Goal: Communication & Community: Answer question/provide support

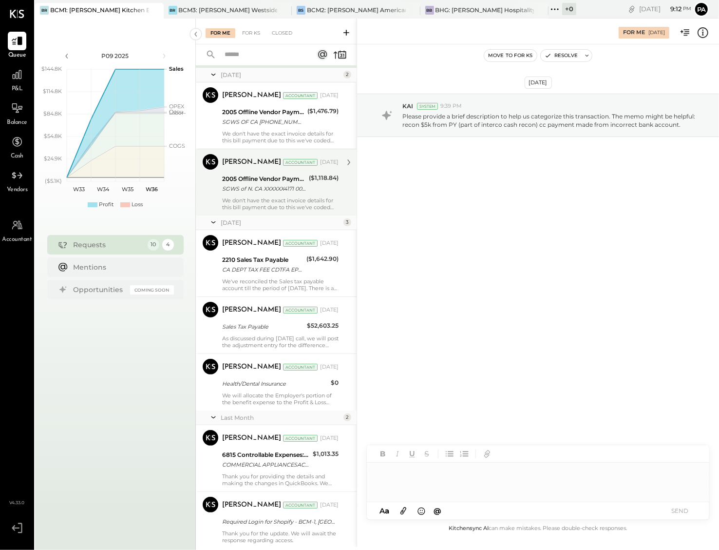
scroll to position [244, 0]
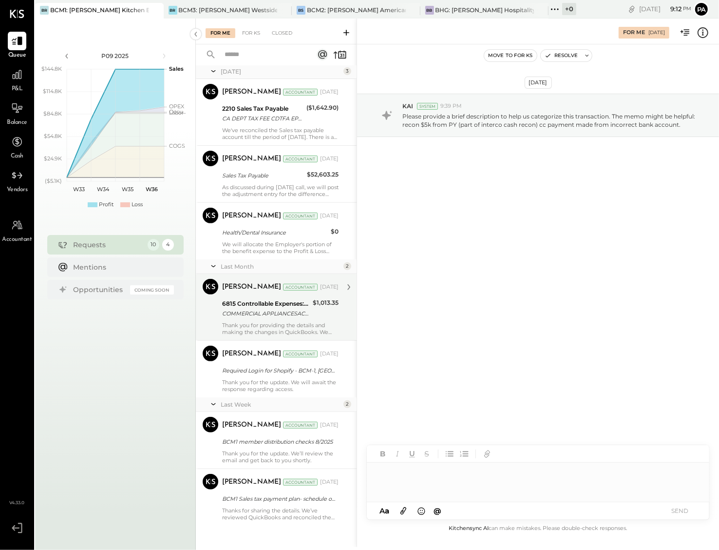
click at [299, 323] on div "Thank you for providing the details and making the changes in QuickBooks. We wi…" at bounding box center [280, 329] width 116 height 14
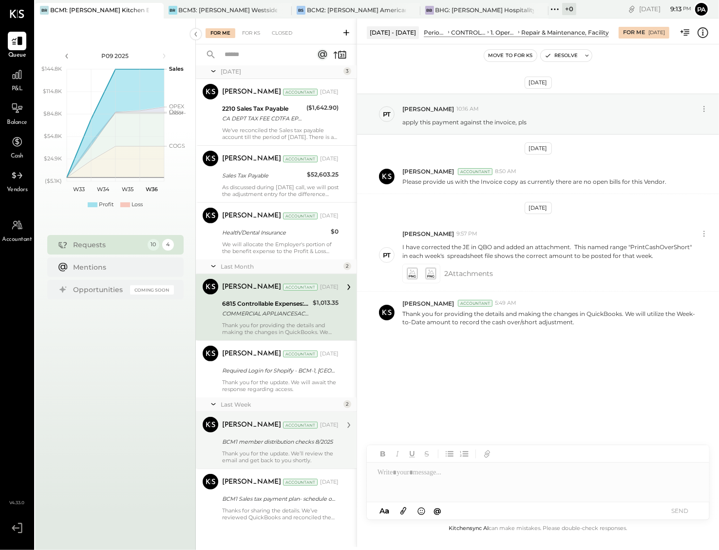
scroll to position [254, 0]
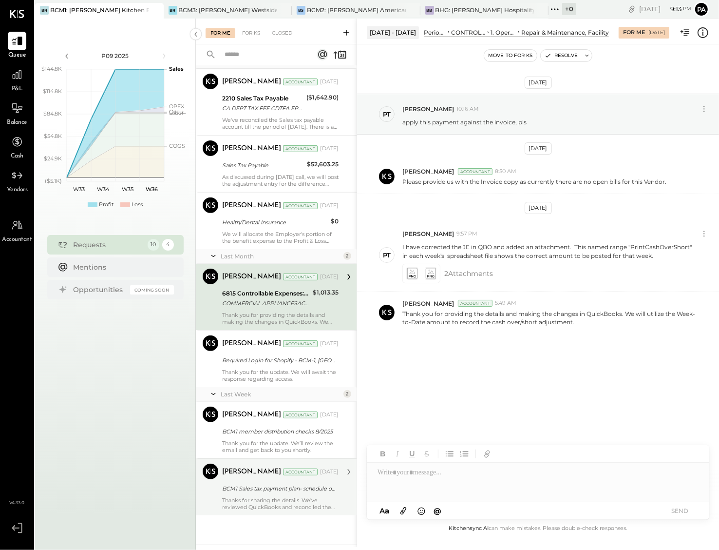
click at [276, 501] on div "Thanks for sharing the details. We’ve reviewed QuickBooks and reconciled the ba…" at bounding box center [280, 504] width 116 height 14
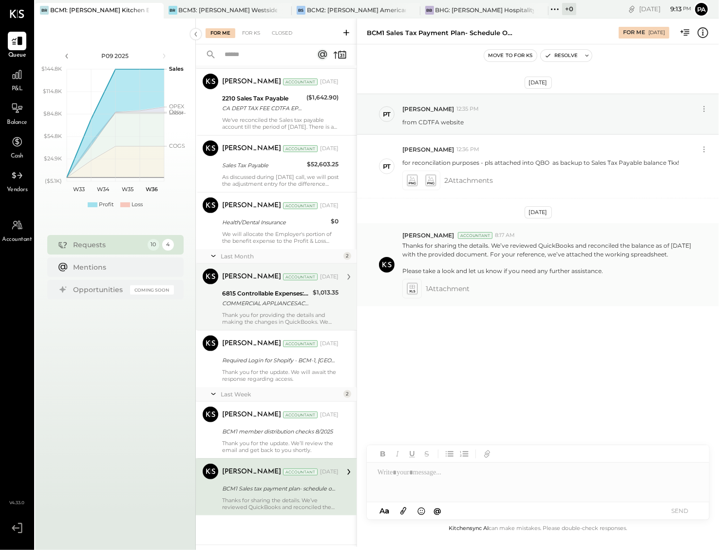
click at [411, 294] on icon at bounding box center [412, 288] width 10 height 11
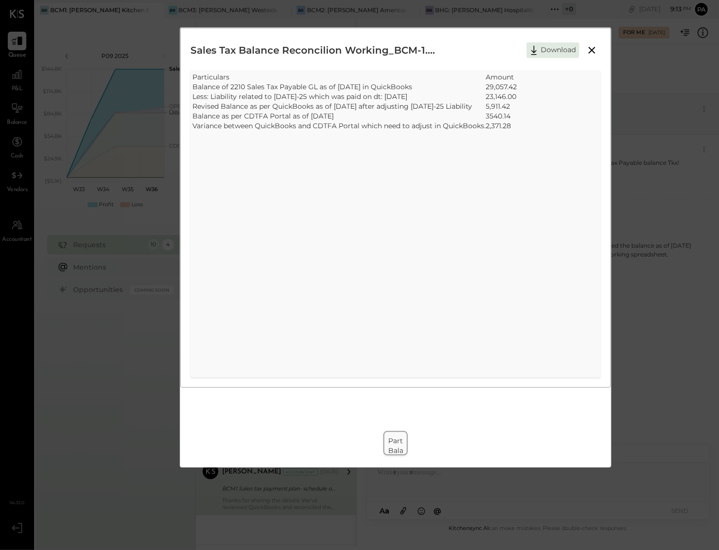
click at [591, 49] on icon at bounding box center [592, 50] width 12 height 12
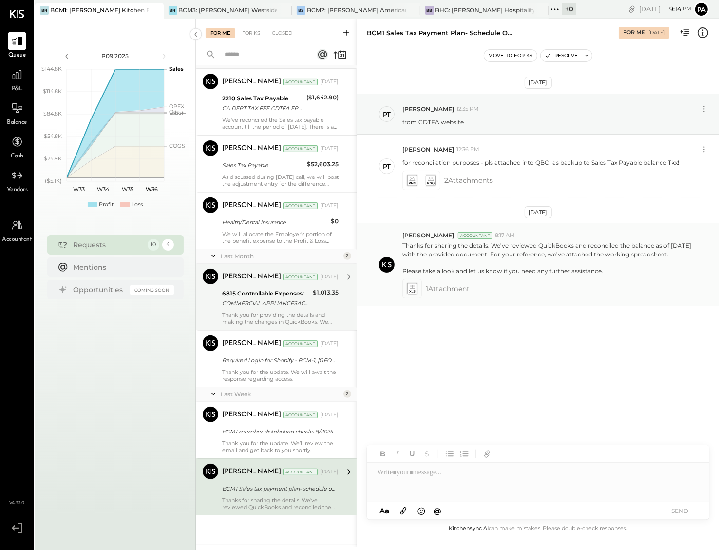
click at [415, 288] on icon at bounding box center [412, 286] width 5 height 3
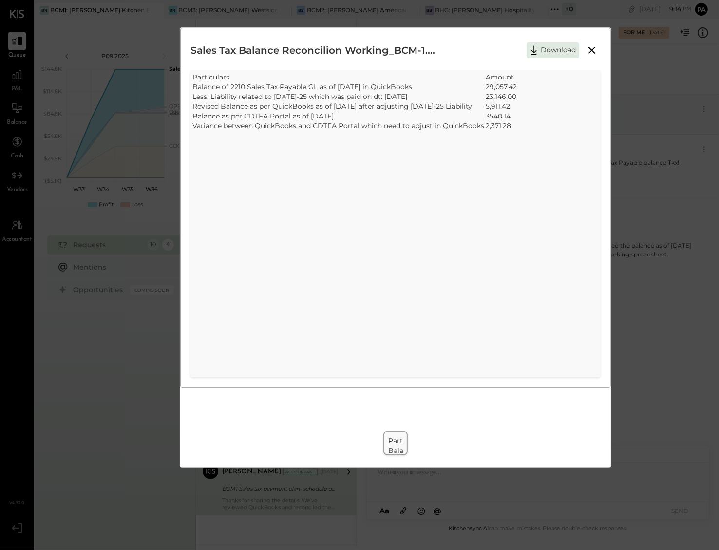
click at [590, 50] on icon at bounding box center [592, 50] width 12 height 12
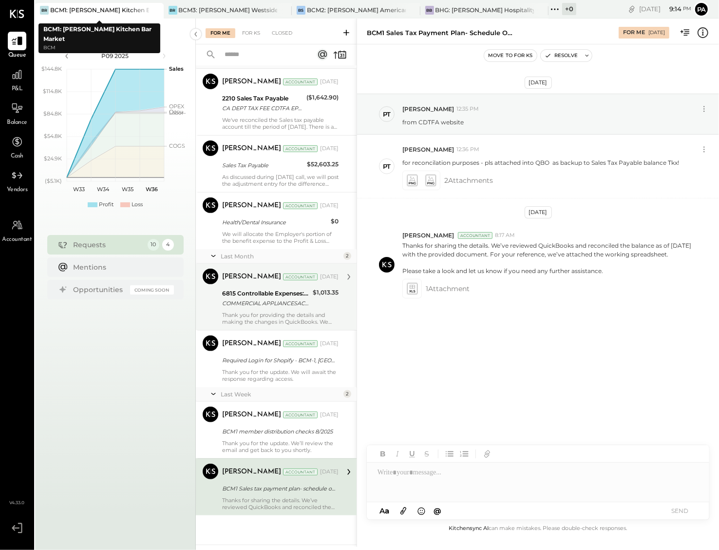
click at [128, 7] on div "BCM1: [PERSON_NAME] Kitchen Bar Market" at bounding box center [99, 10] width 99 height 8
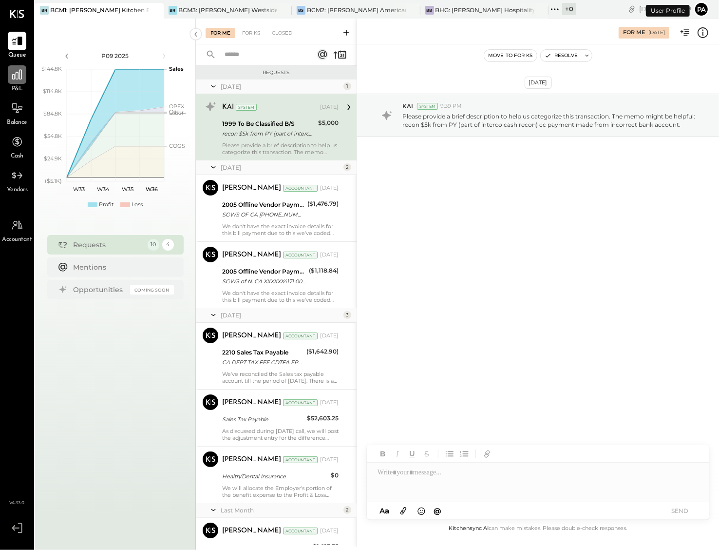
click at [16, 74] on icon at bounding box center [17, 75] width 10 height 10
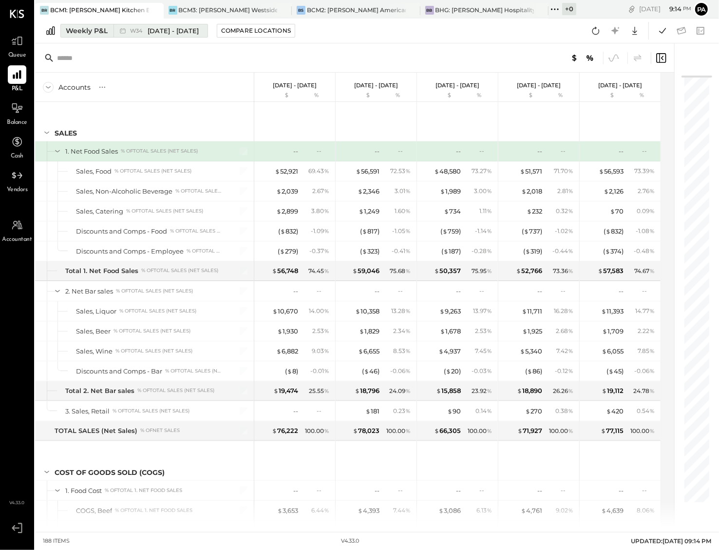
click at [84, 31] on div "Weekly P&L" at bounding box center [87, 31] width 42 height 10
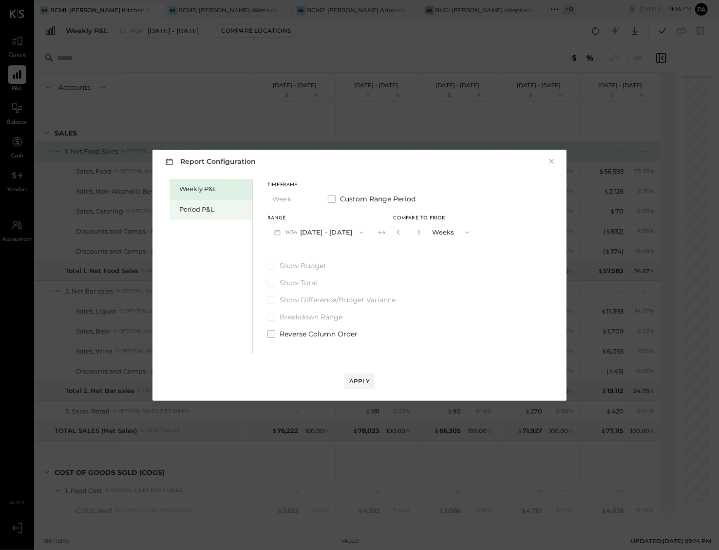
click at [210, 209] on div "Period P&L" at bounding box center [213, 209] width 68 height 9
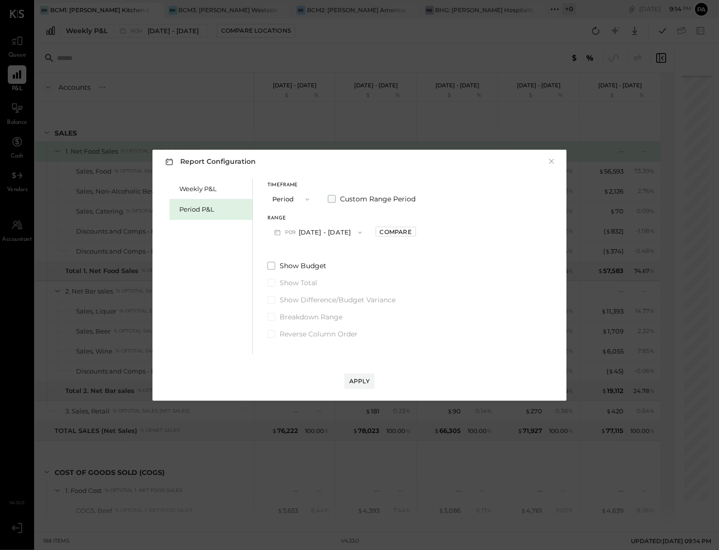
click at [330, 200] on span at bounding box center [332, 199] width 8 height 8
click at [321, 234] on icon "button" at bounding box center [317, 233] width 8 height 8
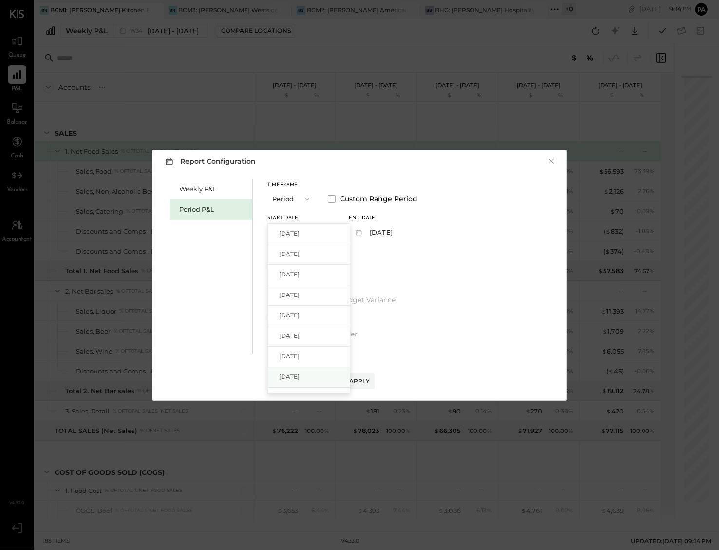
scroll to position [61, 0]
click at [300, 334] on span "Jan 2, 2025" at bounding box center [289, 336] width 20 height 8
click at [402, 231] on icon "button" at bounding box center [398, 233] width 8 height 8
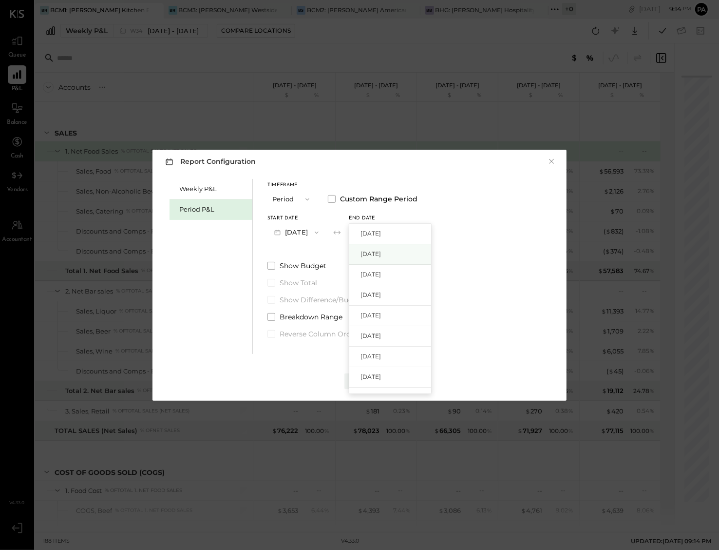
click at [381, 255] on span "[DATE]" at bounding box center [371, 253] width 20 height 8
click at [361, 379] on div "Apply" at bounding box center [359, 381] width 20 height 8
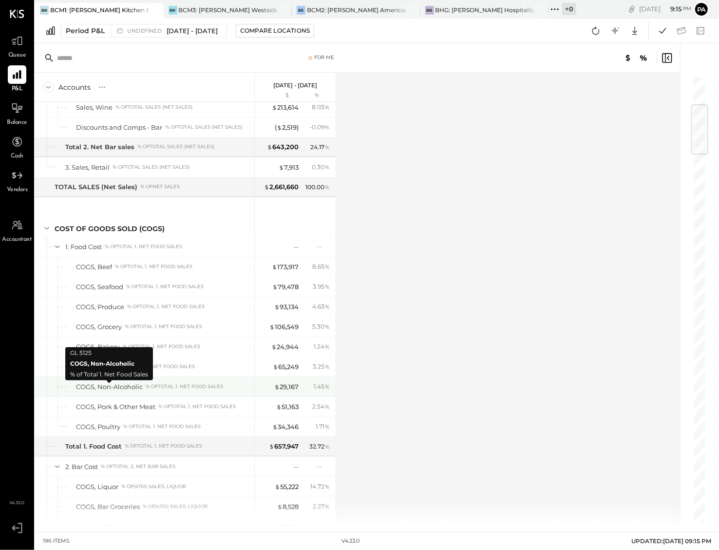
scroll to position [487, 0]
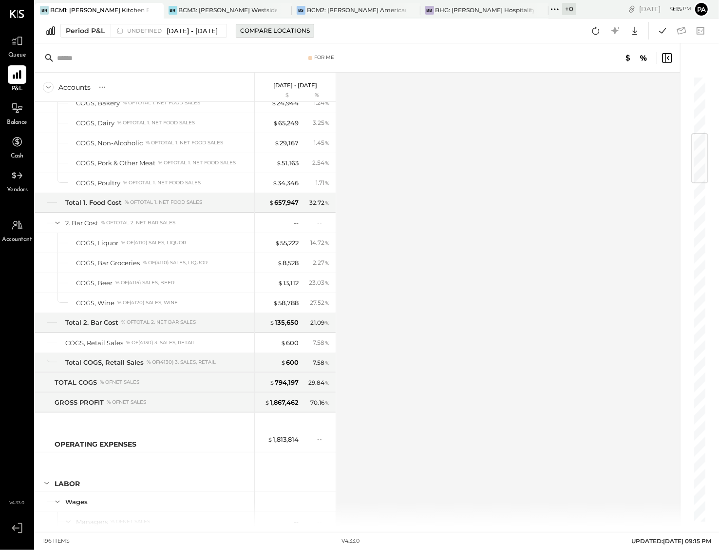
click at [298, 29] on div "Compare Locations" at bounding box center [275, 30] width 70 height 8
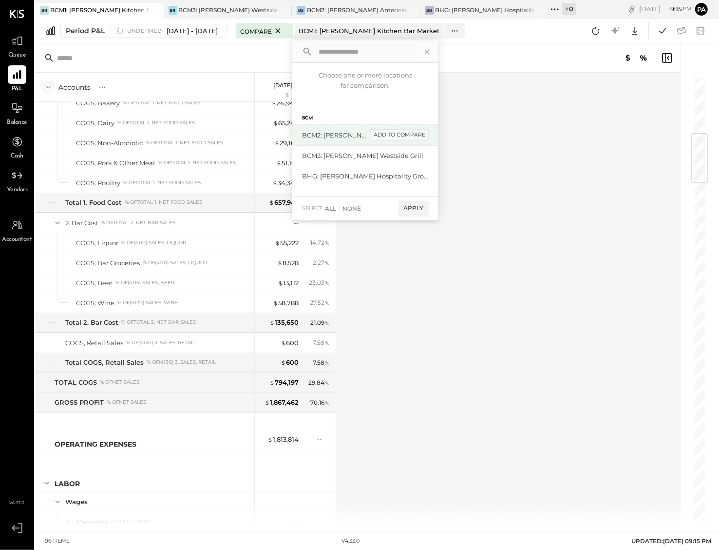
click at [425, 134] on div "add to compare" at bounding box center [399, 135] width 58 height 12
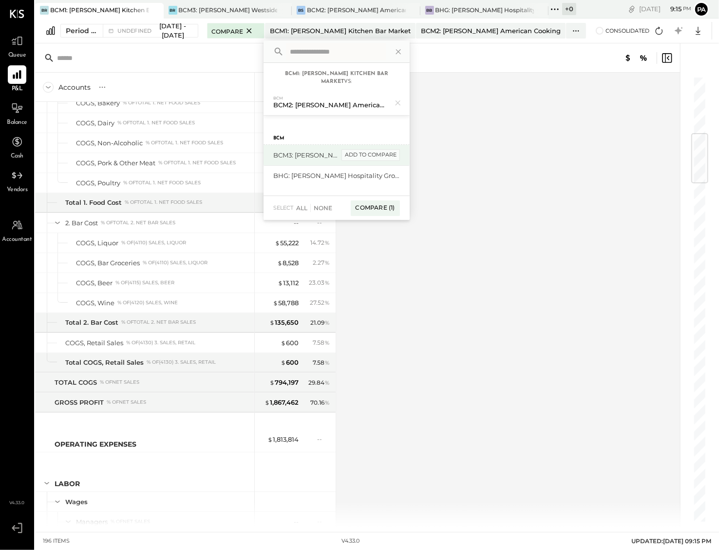
click at [384, 155] on div "add to compare" at bounding box center [371, 155] width 58 height 12
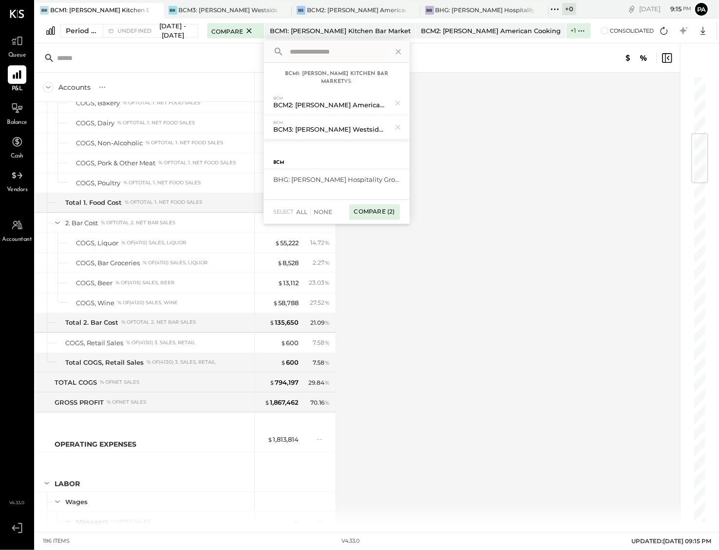
click at [359, 206] on div "Compare (2)" at bounding box center [374, 212] width 51 height 16
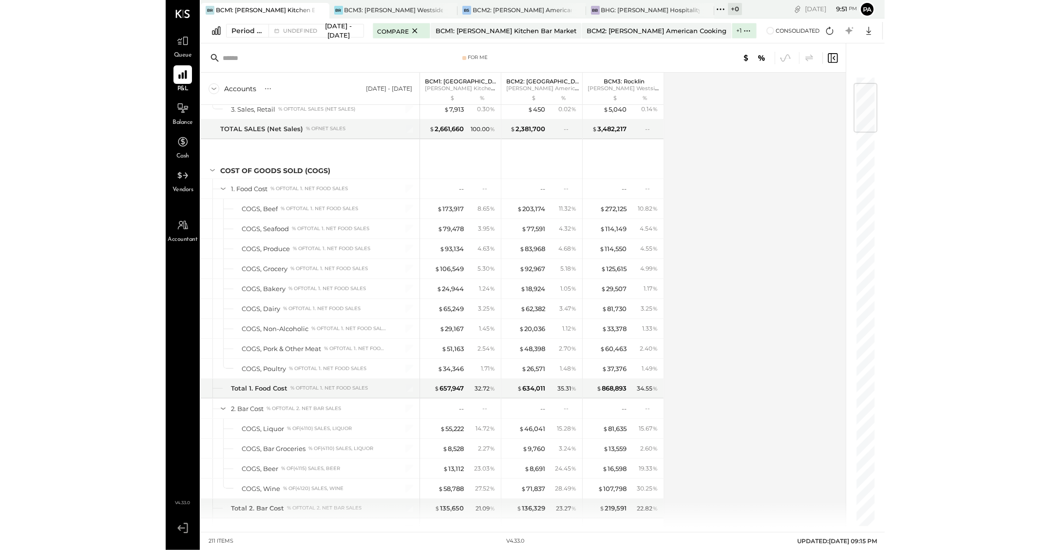
scroll to position [61, 0]
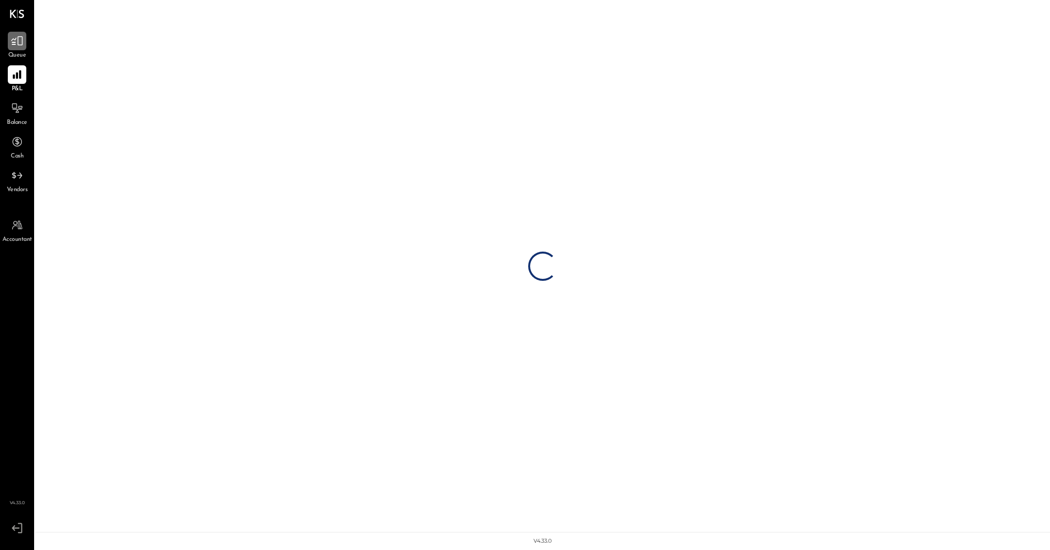
click at [14, 45] on icon at bounding box center [17, 41] width 12 height 9
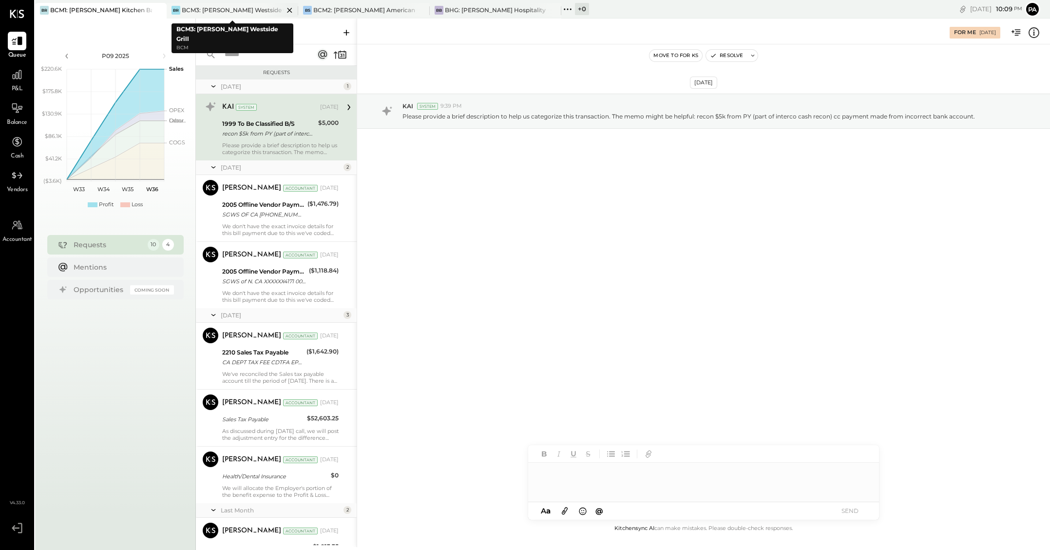
click at [237, 9] on div "BCM3: [PERSON_NAME] Westside Grill" at bounding box center [233, 10] width 102 height 8
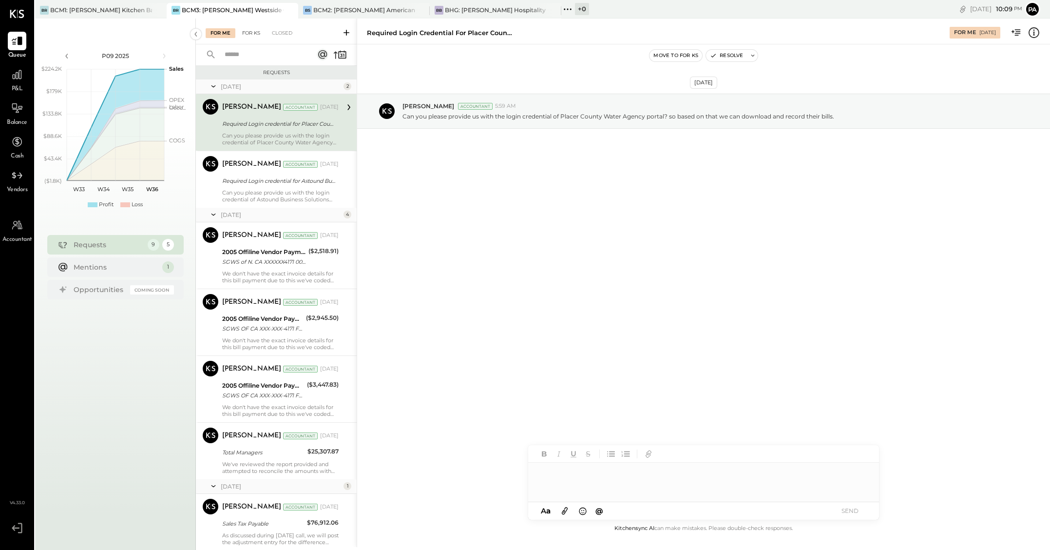
click at [251, 31] on div "For KS" at bounding box center [251, 33] width 28 height 10
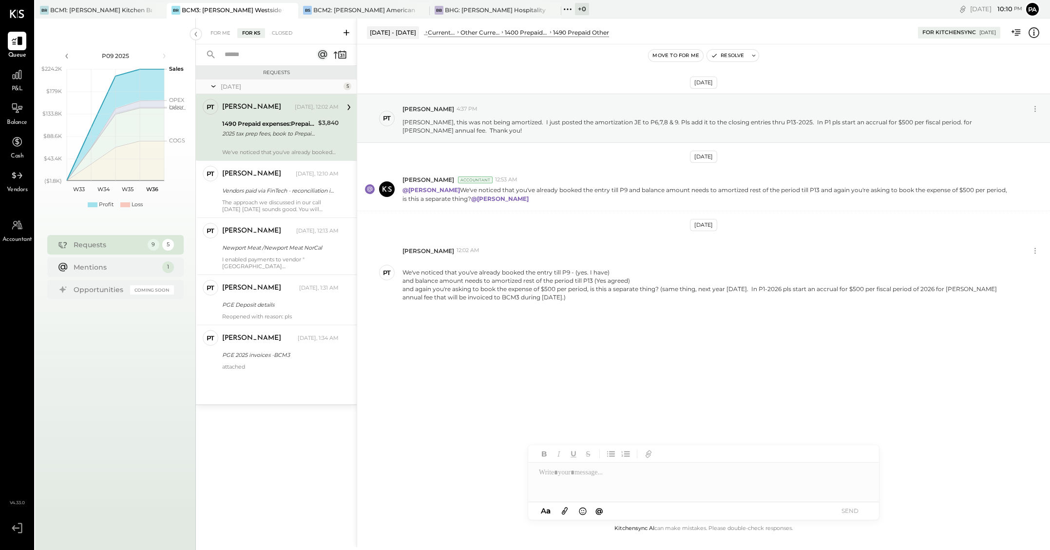
click at [346, 30] on icon at bounding box center [347, 33] width 10 height 10
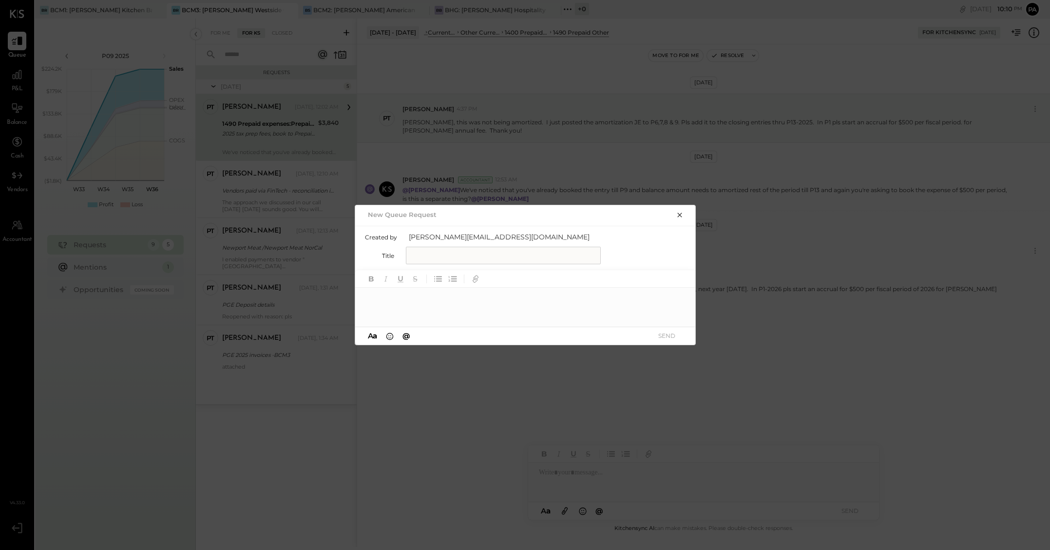
click at [457, 251] on input "text" at bounding box center [503, 256] width 195 height 18
type input "**********"
click at [435, 301] on div at bounding box center [525, 306] width 341 height 39
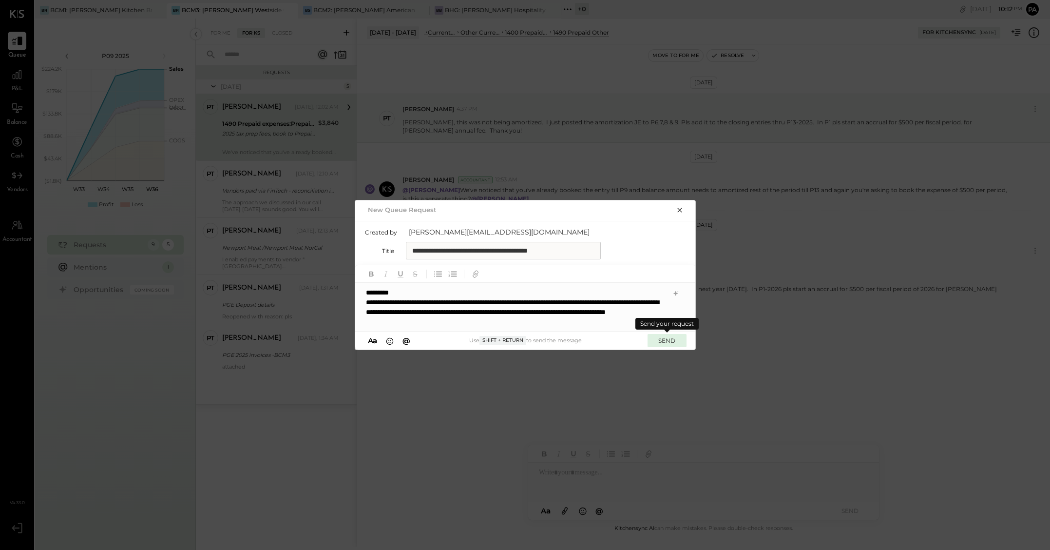
click at [666, 342] on button "SEND" at bounding box center [667, 340] width 39 height 13
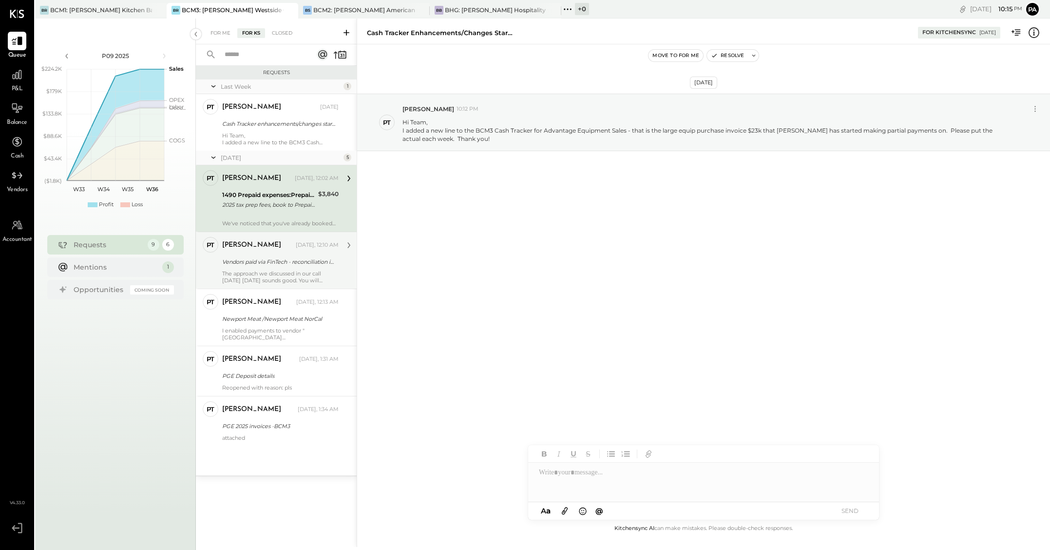
click at [274, 269] on div "[PERSON_NAME] [DATE], 12:10 AM Vendors paid via FinTech - reconciliation in [GE…" at bounding box center [280, 260] width 116 height 47
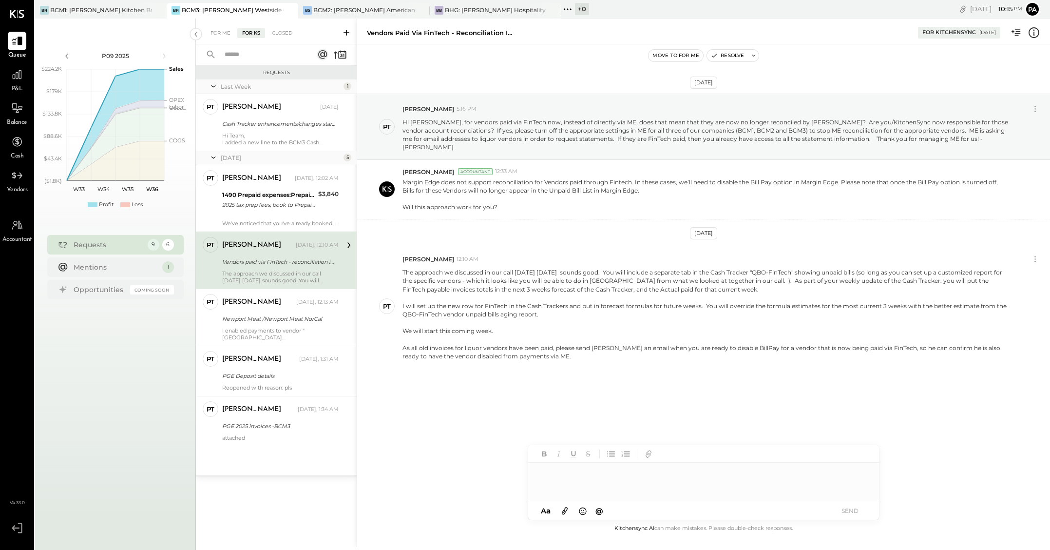
click at [579, 475] on div at bounding box center [703, 481] width 351 height 39
click at [540, 473] on div "**********" at bounding box center [703, 481] width 351 height 39
click at [785, 475] on div "**********" at bounding box center [703, 481] width 351 height 39
click at [848, 510] on button "SEND" at bounding box center [849, 510] width 39 height 13
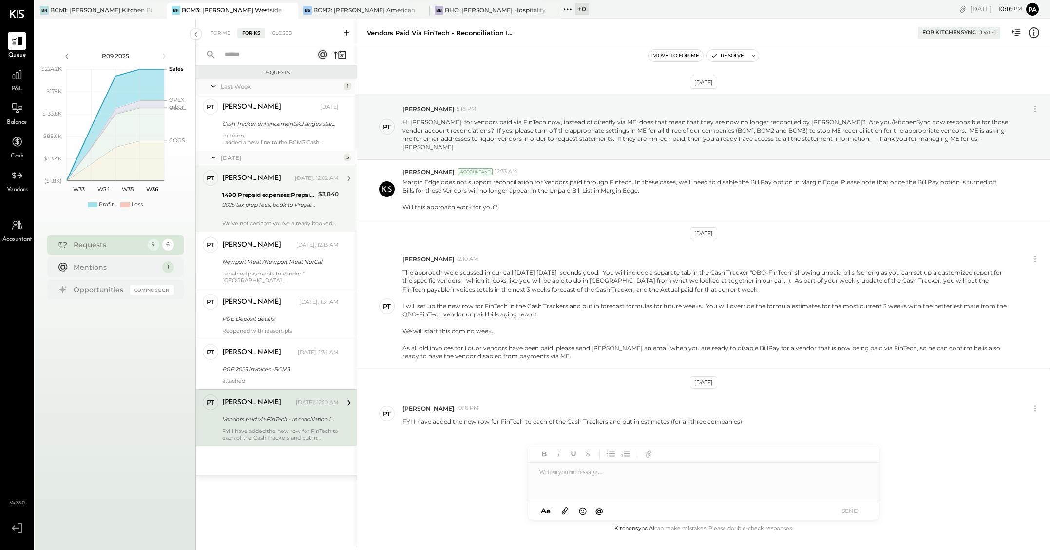
click at [283, 214] on div "We've noticed that you've already booked the entry till P9 - (yes. I have) and …" at bounding box center [280, 220] width 116 height 14
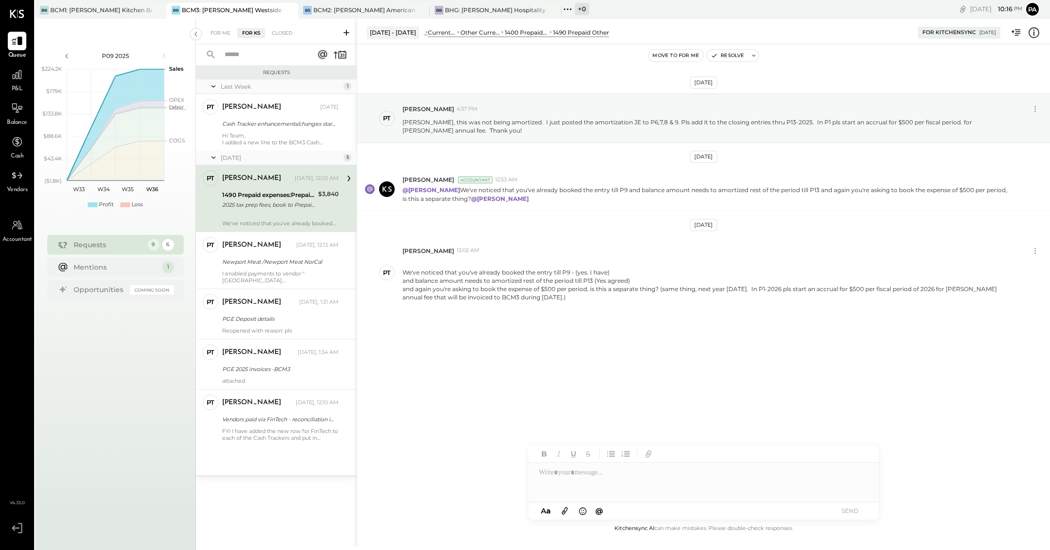
click at [554, 476] on div at bounding box center [703, 481] width 351 height 39
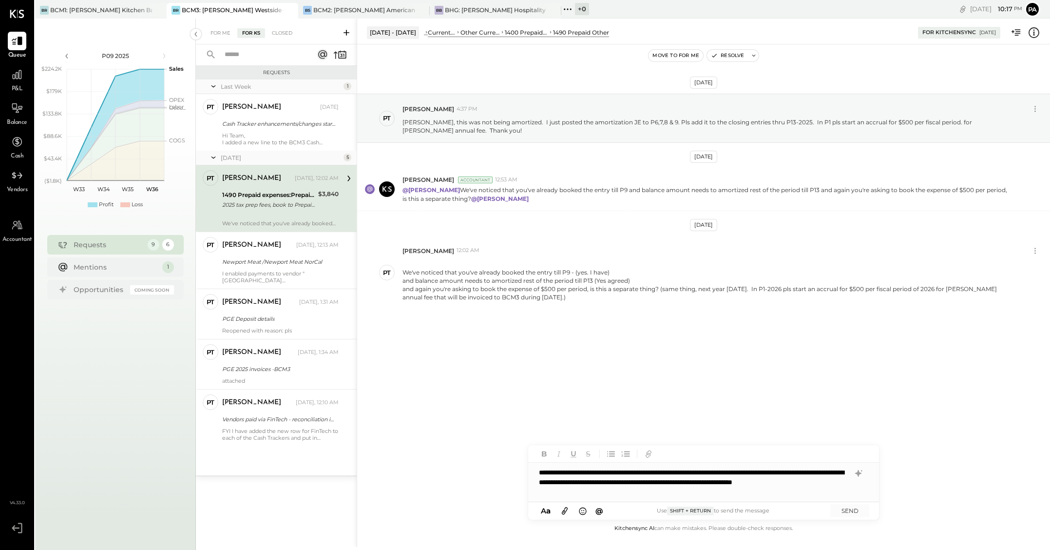
click at [790, 473] on div "**********" at bounding box center [703, 481] width 351 height 39
click at [851, 508] on button "SEND" at bounding box center [849, 510] width 39 height 13
